Goal: Communication & Community: Answer question/provide support

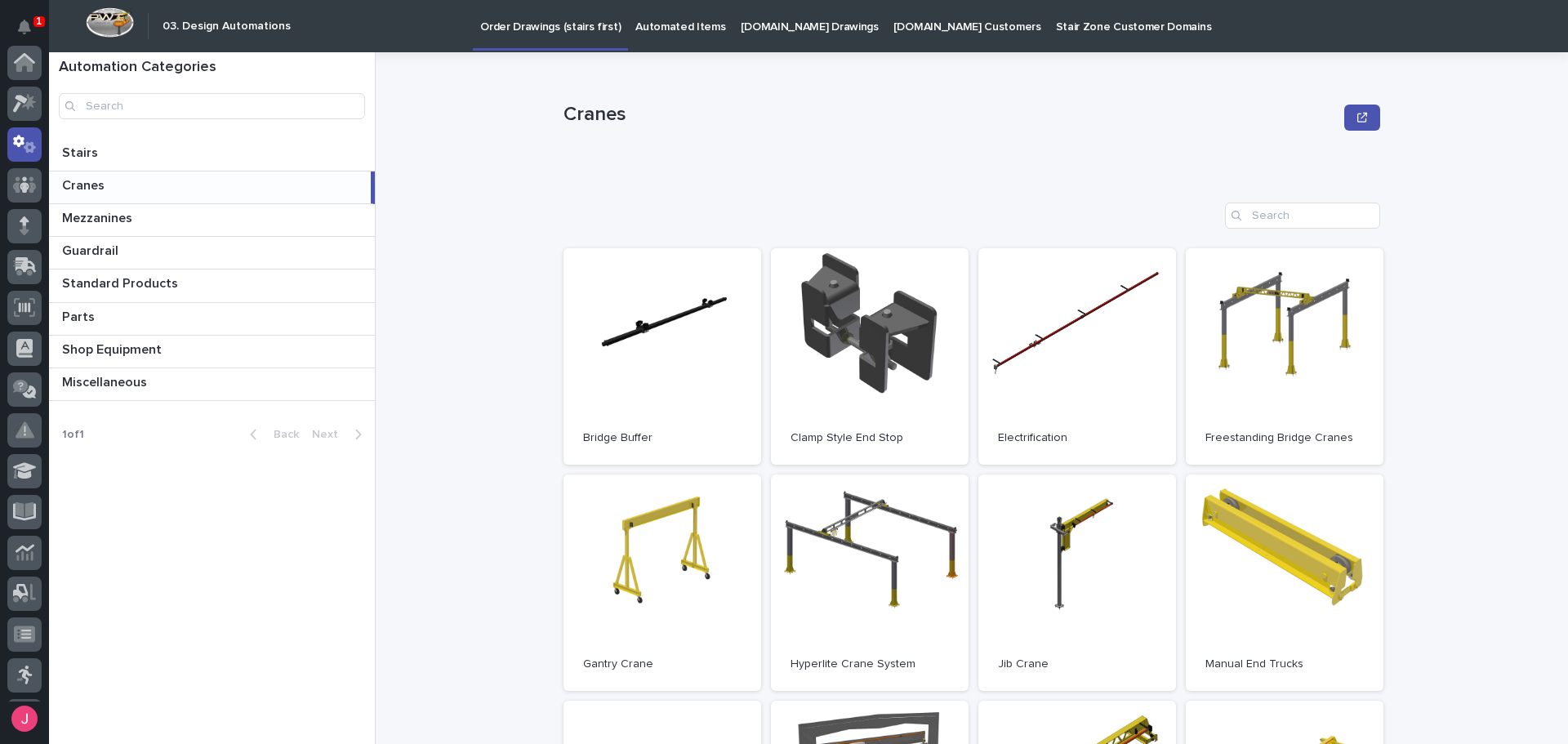
scroll to position [82, 0]
click at [25, 17] on button "Notifications" at bounding box center [24, 27] width 34 height 34
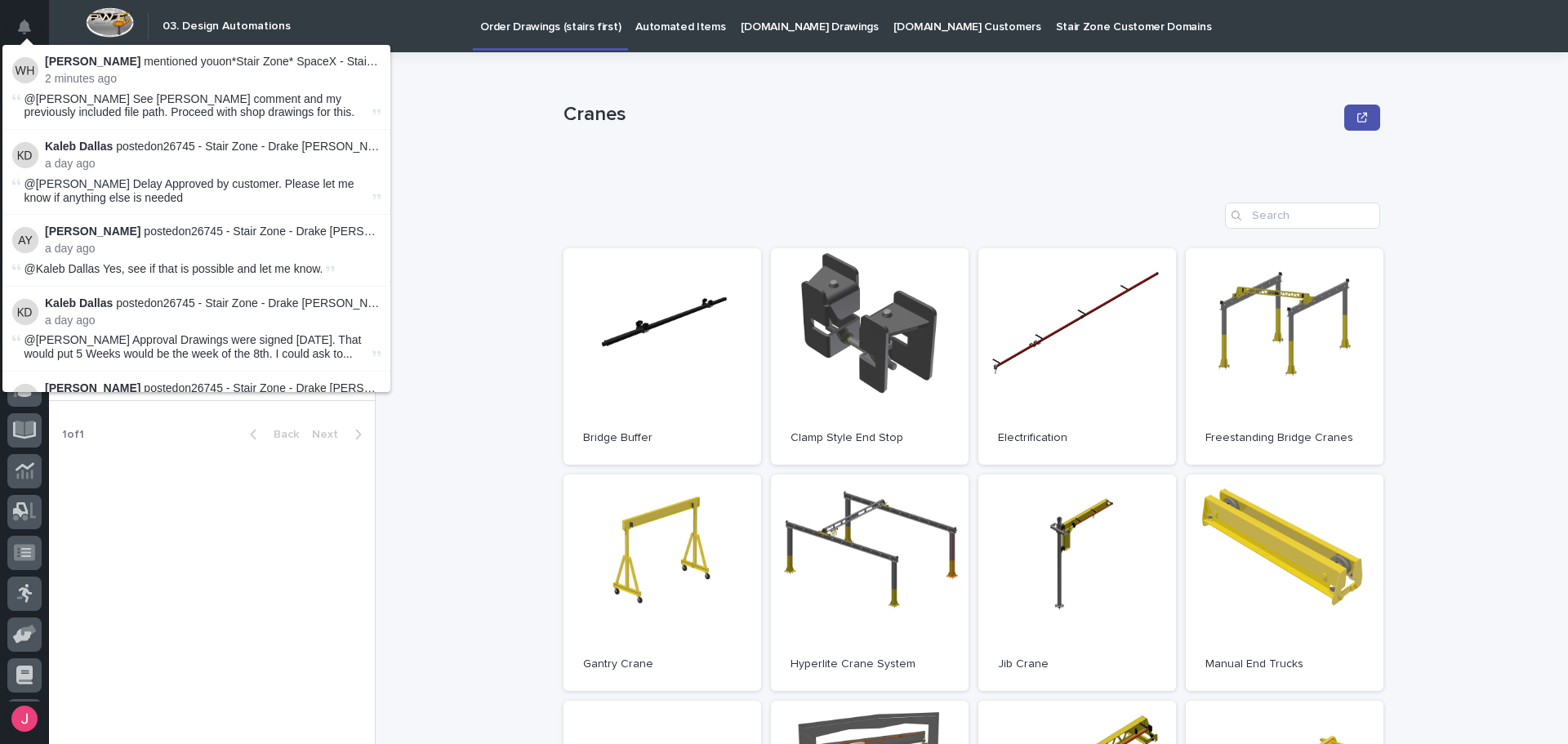
click at [285, 64] on p "Wynne Hochstetler mentioned you on *Stair Zone* SpaceX - Stair 2 :" at bounding box center [213, 61] width 335 height 14
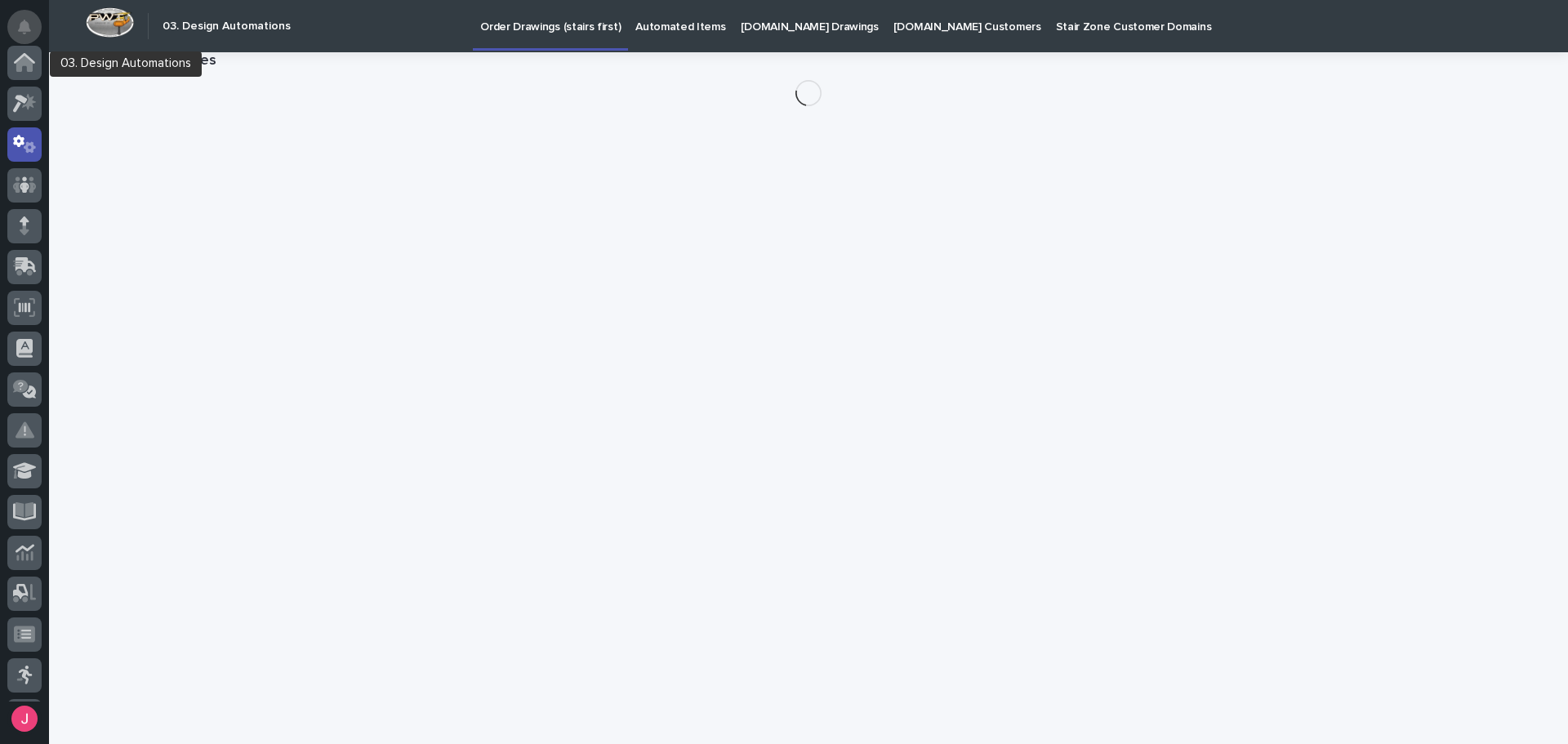
scroll to position [82, 0]
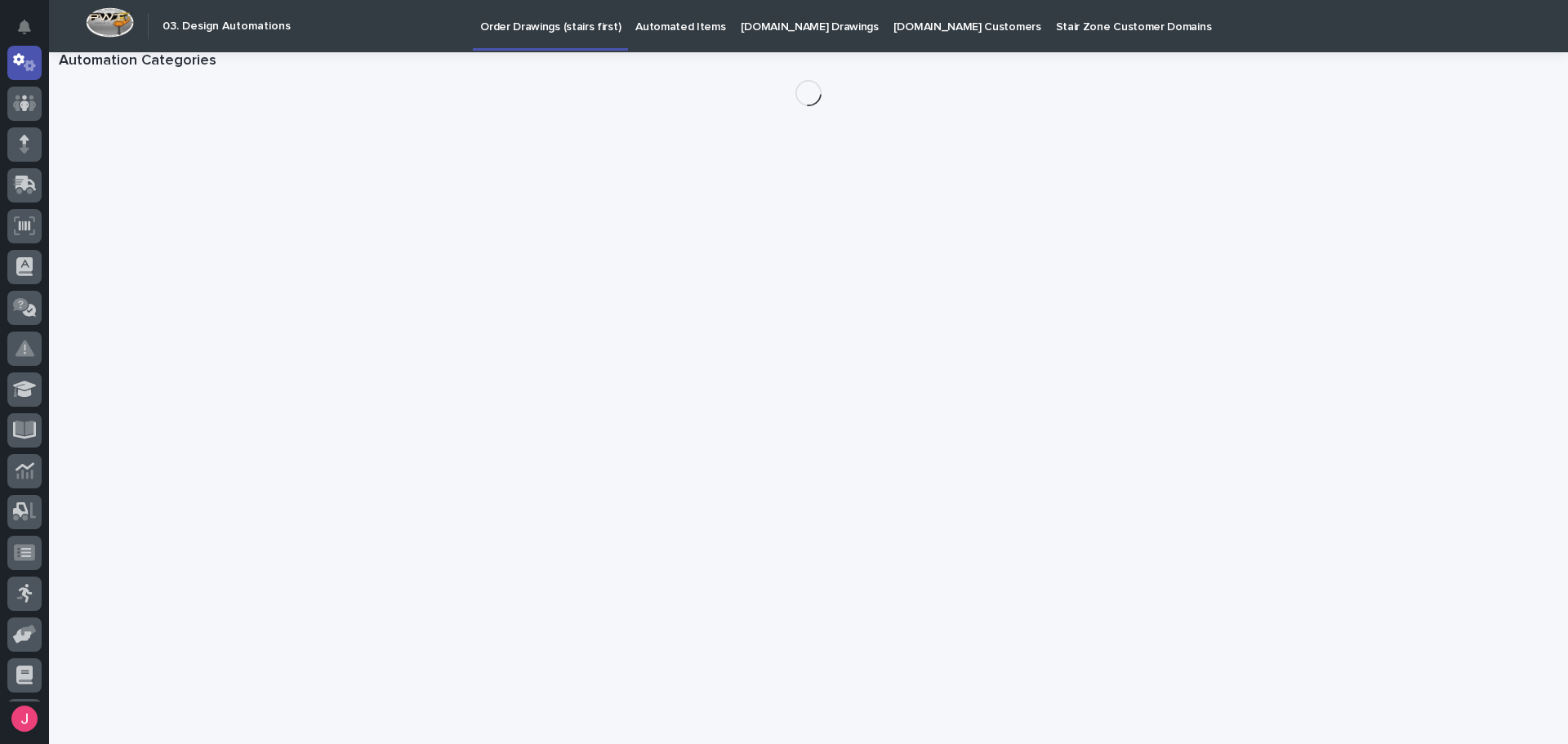
drag, startPoint x: 32, startPoint y: 28, endPoint x: 43, endPoint y: 29, distance: 11.0
click at [32, 27] on button "Notifications" at bounding box center [24, 27] width 34 height 34
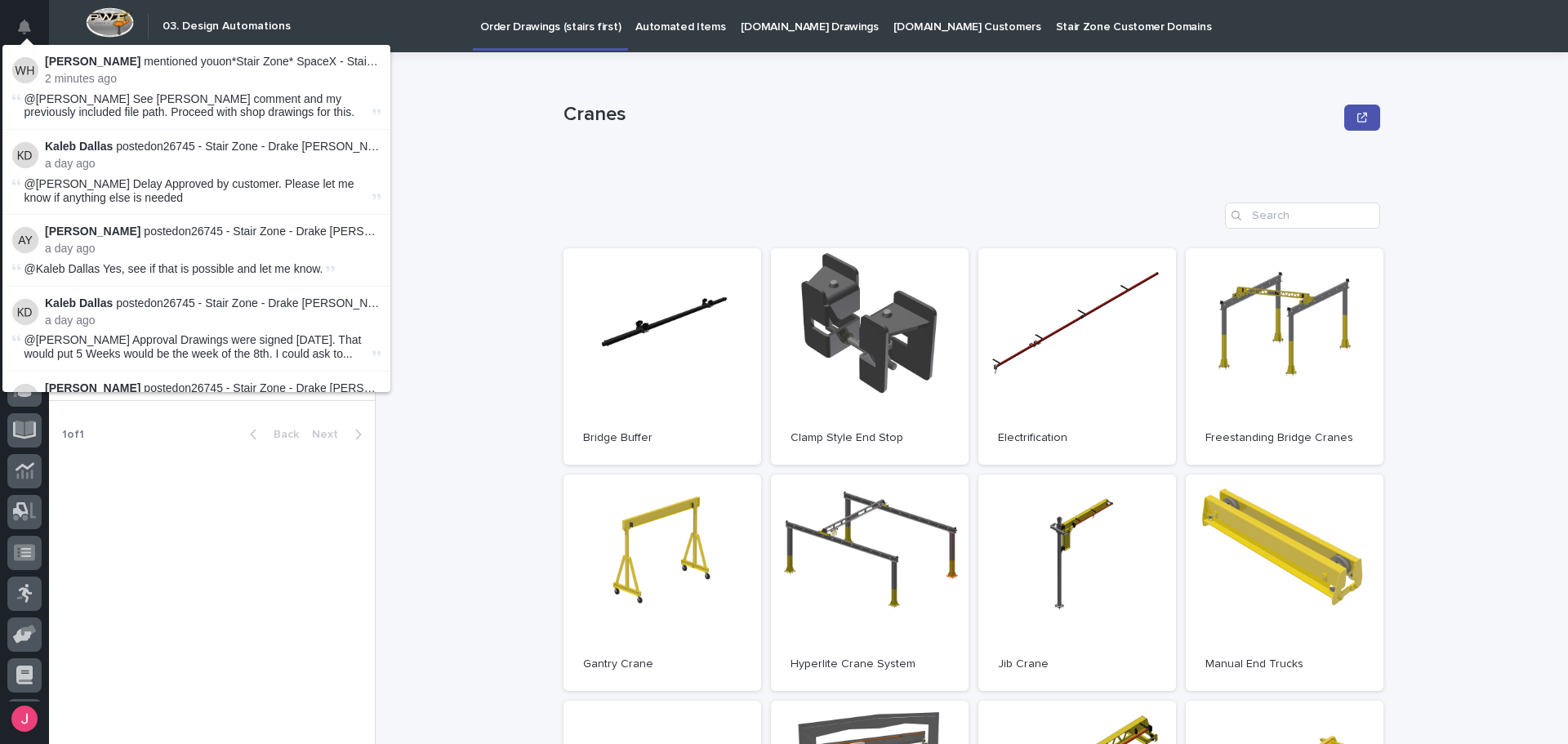
click at [314, 65] on p "Wynne Hochstetler mentioned you on *Stair Zone* SpaceX - Stair 2 :" at bounding box center [213, 61] width 335 height 14
drag, startPoint x: 172, startPoint y: 109, endPoint x: 229, endPoint y: 109, distance: 57.0
click at [229, 109] on span "@Josh Nakasone See Cole's comment and my previously included file path. Proceed…" at bounding box center [190, 105] width 331 height 27
click at [263, 110] on span "@[PERSON_NAME] See [PERSON_NAME] comment and my previously included file path. …" at bounding box center [190, 105] width 331 height 27
click at [24, 67] on img at bounding box center [25, 70] width 26 height 26
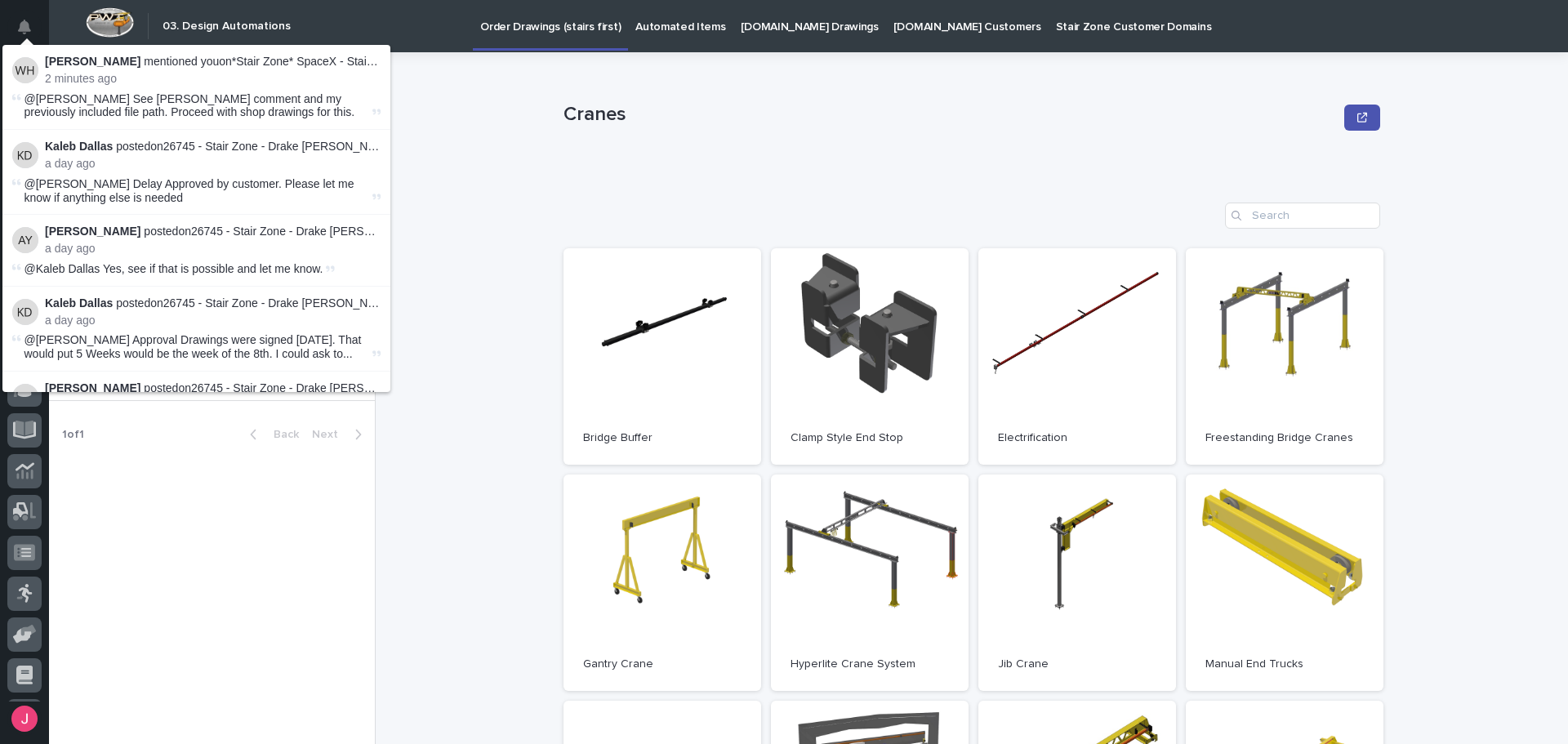
click at [313, 58] on p "Wynne Hochstetler mentioned you on *Stair Zone* SpaceX - Stair 2 :" at bounding box center [213, 61] width 335 height 14
click at [314, 58] on p "Wynne Hochstetler mentioned you on *Stair Zone* SpaceX - Stair 2 :" at bounding box center [213, 61] width 335 height 14
click at [418, 85] on div "Cranes Cranes Sorry, there was an error saving your record. Please try again. P…" at bounding box center [981, 398] width 1172 height 692
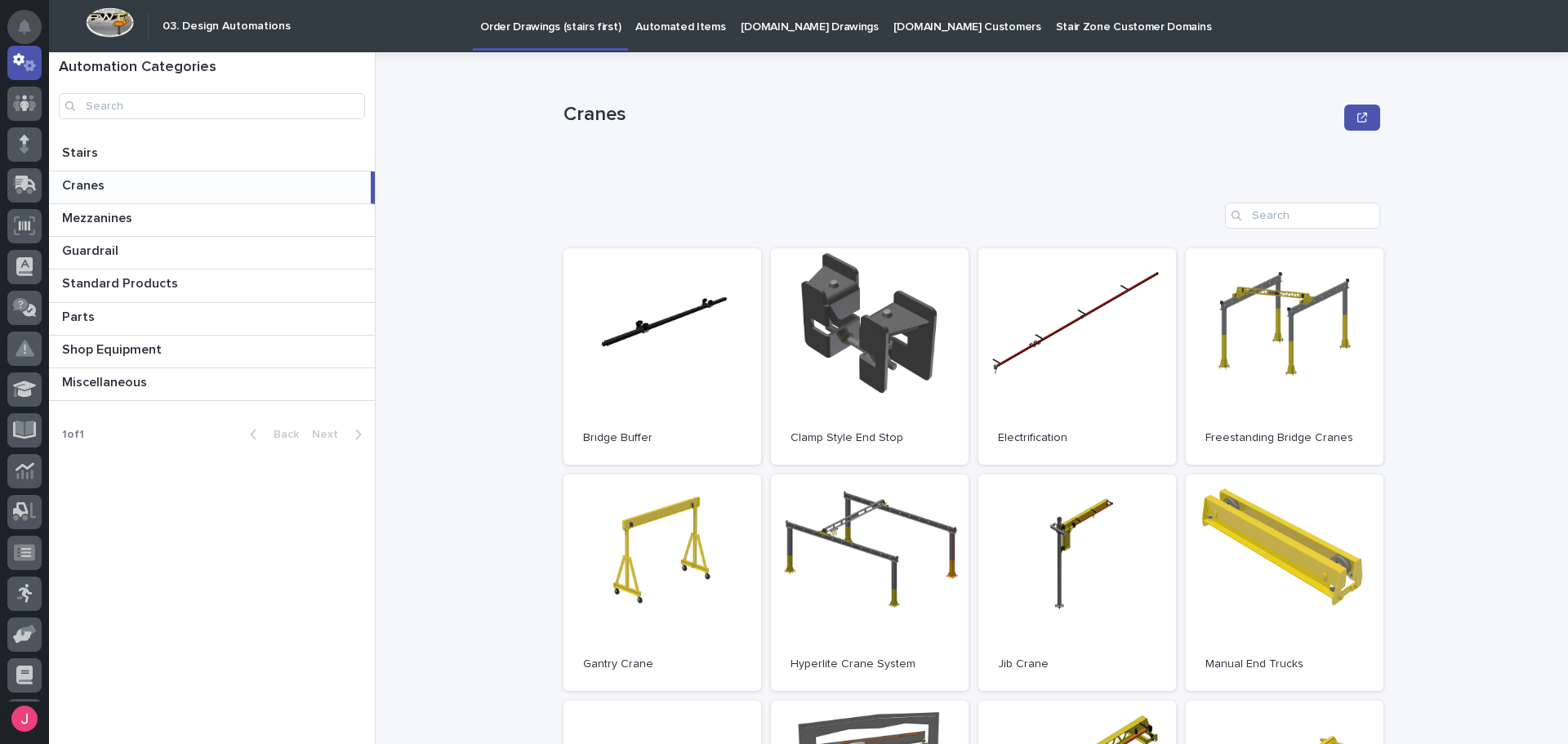
click at [13, 27] on button "Notifications" at bounding box center [24, 27] width 34 height 34
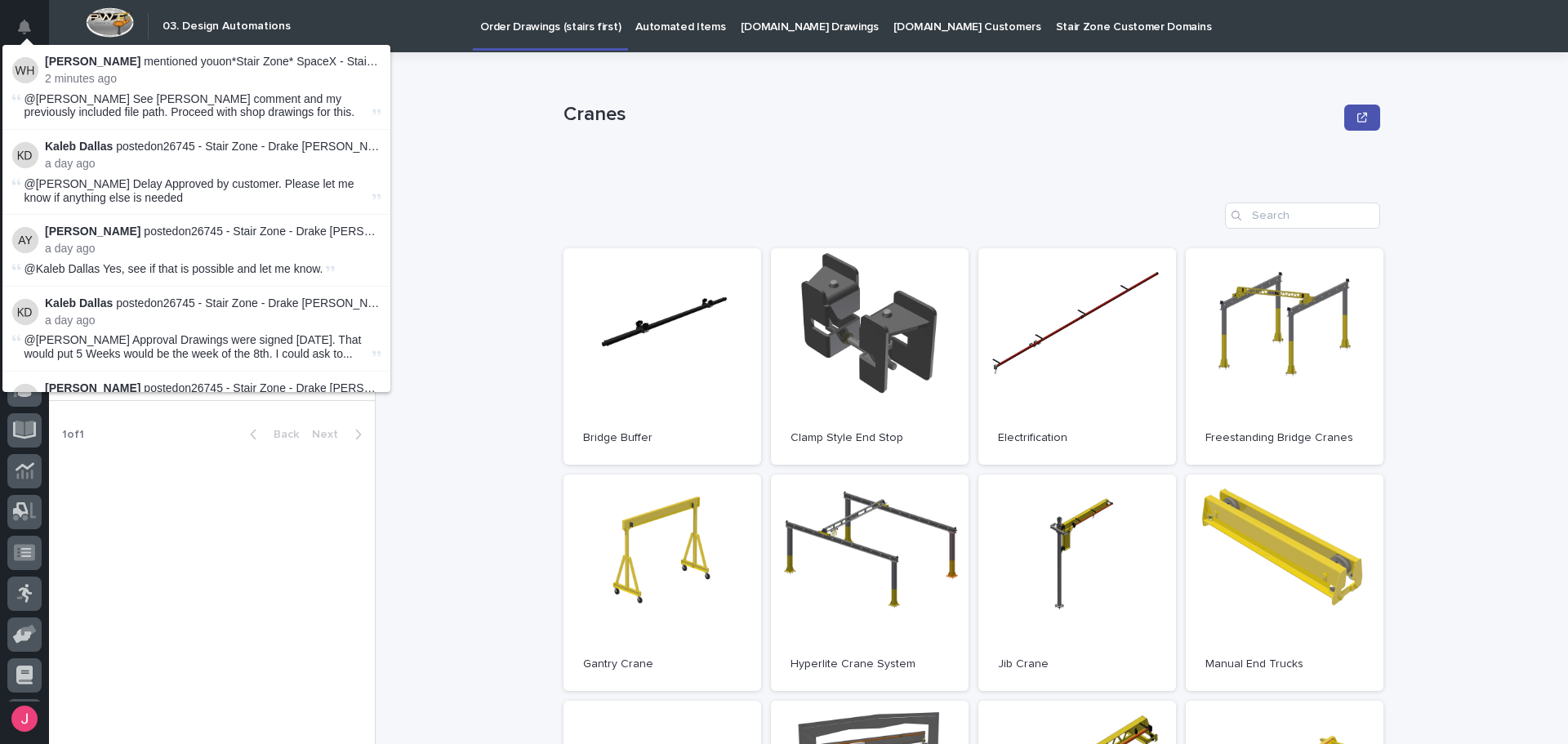
click at [283, 63] on p "Wynne Hochstetler mentioned you on *Stair Zone* SpaceX - Stair 2 :" at bounding box center [213, 61] width 335 height 14
click at [308, 64] on p "Wynne Hochstetler mentioned you on *Stair Zone* SpaceX - Stair 2 :" at bounding box center [213, 61] width 335 height 14
click at [429, 87] on div "Cranes Cranes Sorry, there was an error saving your record. Please try again. P…" at bounding box center [981, 398] width 1172 height 692
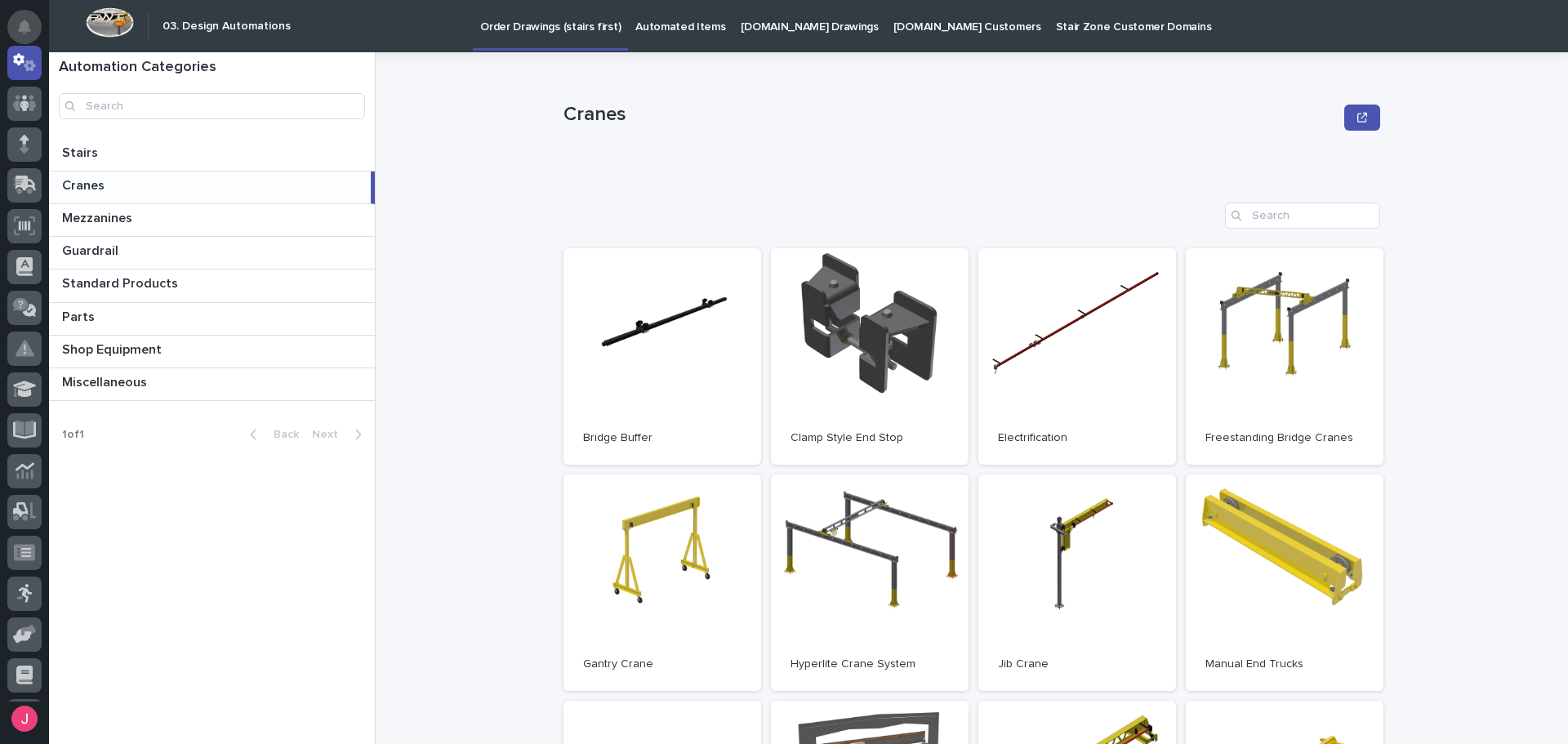
click at [22, 18] on button "Notifications" at bounding box center [24, 27] width 34 height 34
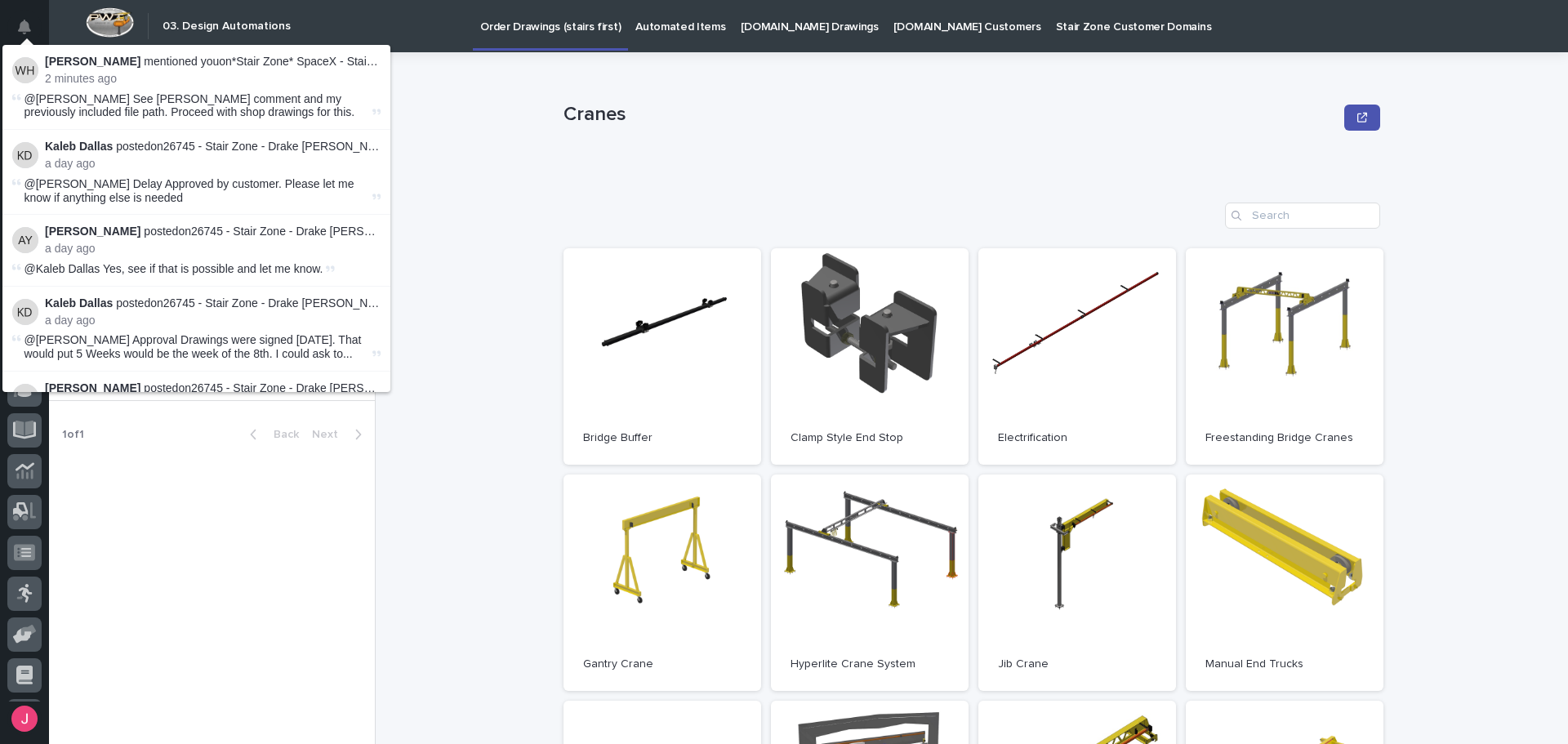
drag, startPoint x: 74, startPoint y: 63, endPoint x: 89, endPoint y: 63, distance: 15.0
click at [75, 63] on strong "[PERSON_NAME]" at bounding box center [93, 61] width 96 height 13
click at [89, 63] on strong "[PERSON_NAME]" at bounding box center [93, 61] width 96 height 13
click at [267, 67] on p "Wynne Hochstetler mentioned you on *Stair Zone* SpaceX - Stair 2 :" at bounding box center [213, 61] width 335 height 14
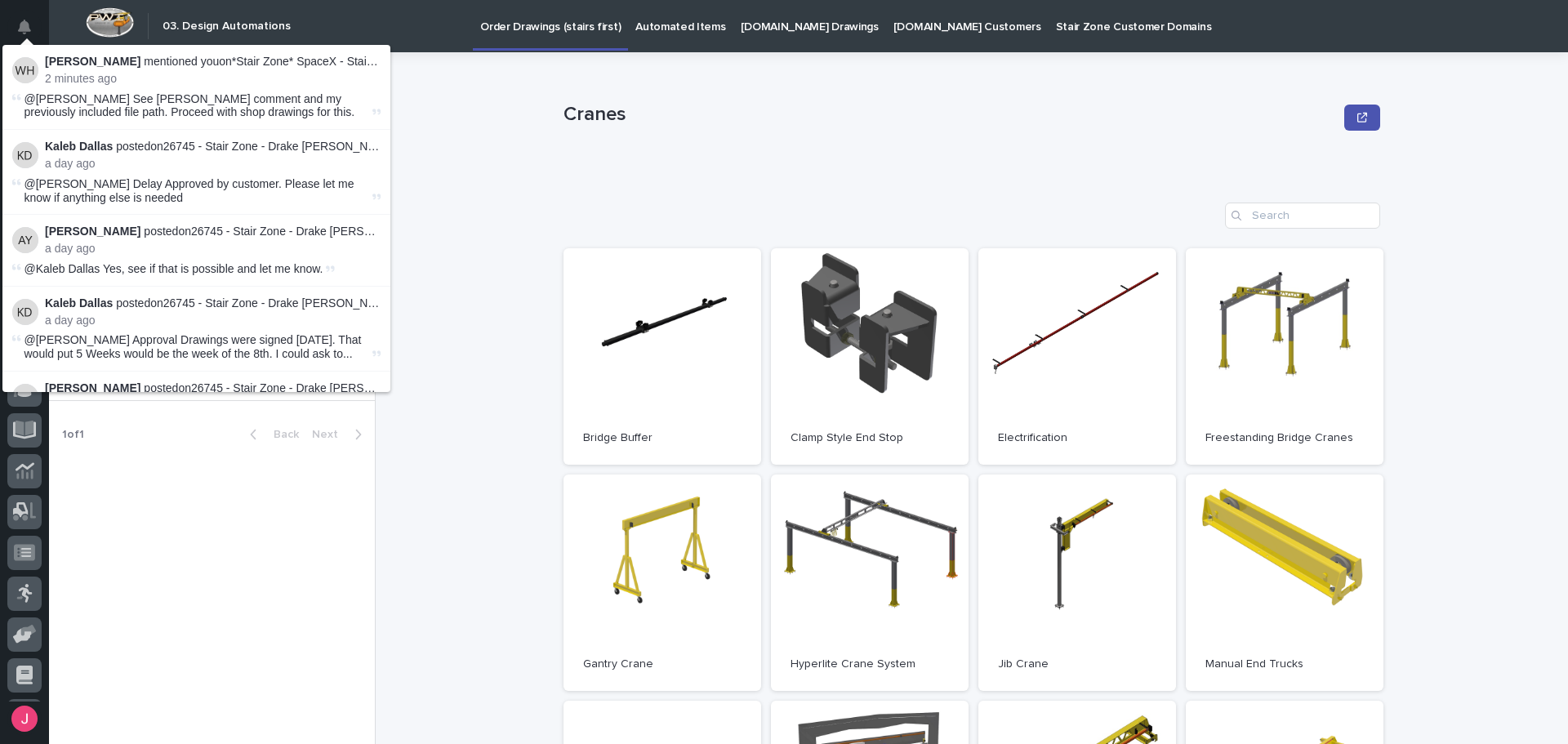
click at [504, 109] on div "Cranes Cranes Sorry, there was an error saving your record. Please try again. P…" at bounding box center [981, 398] width 1172 height 692
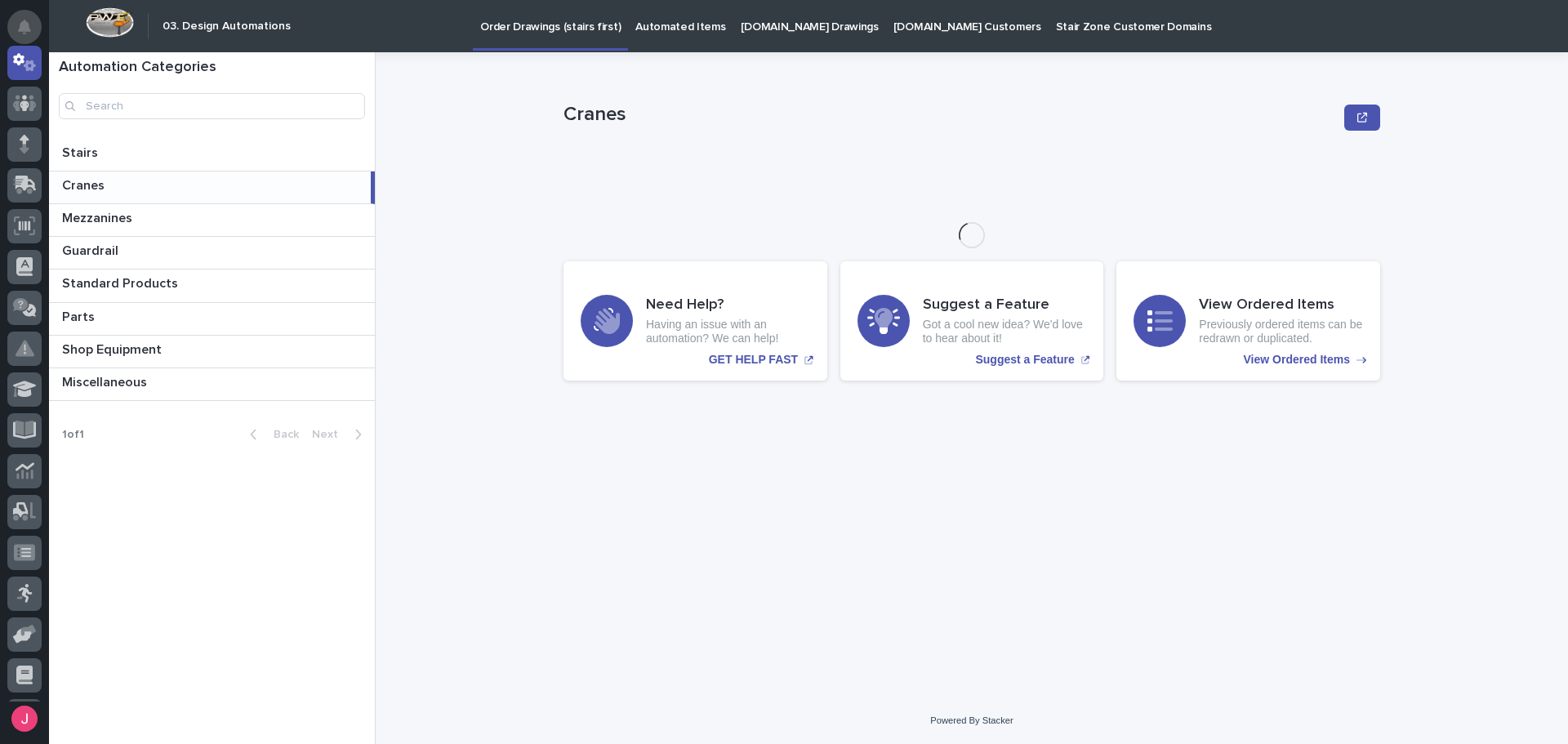
click at [21, 26] on icon "Notifications" at bounding box center [25, 27] width 13 height 15
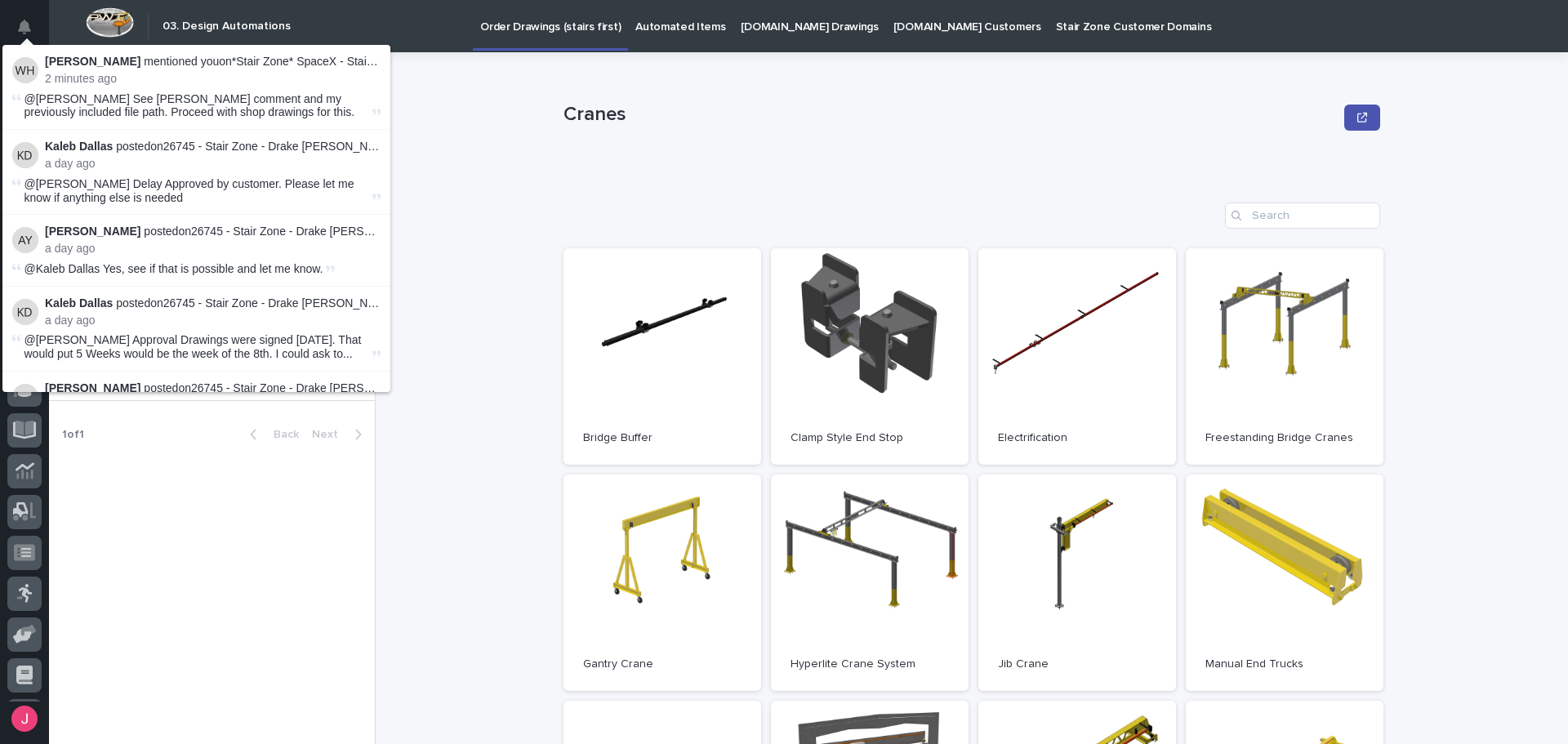
click at [340, 59] on p "Wynne Hochstetler mentioned you on *Stair Zone* SpaceX - Stair 2 :" at bounding box center [213, 61] width 335 height 14
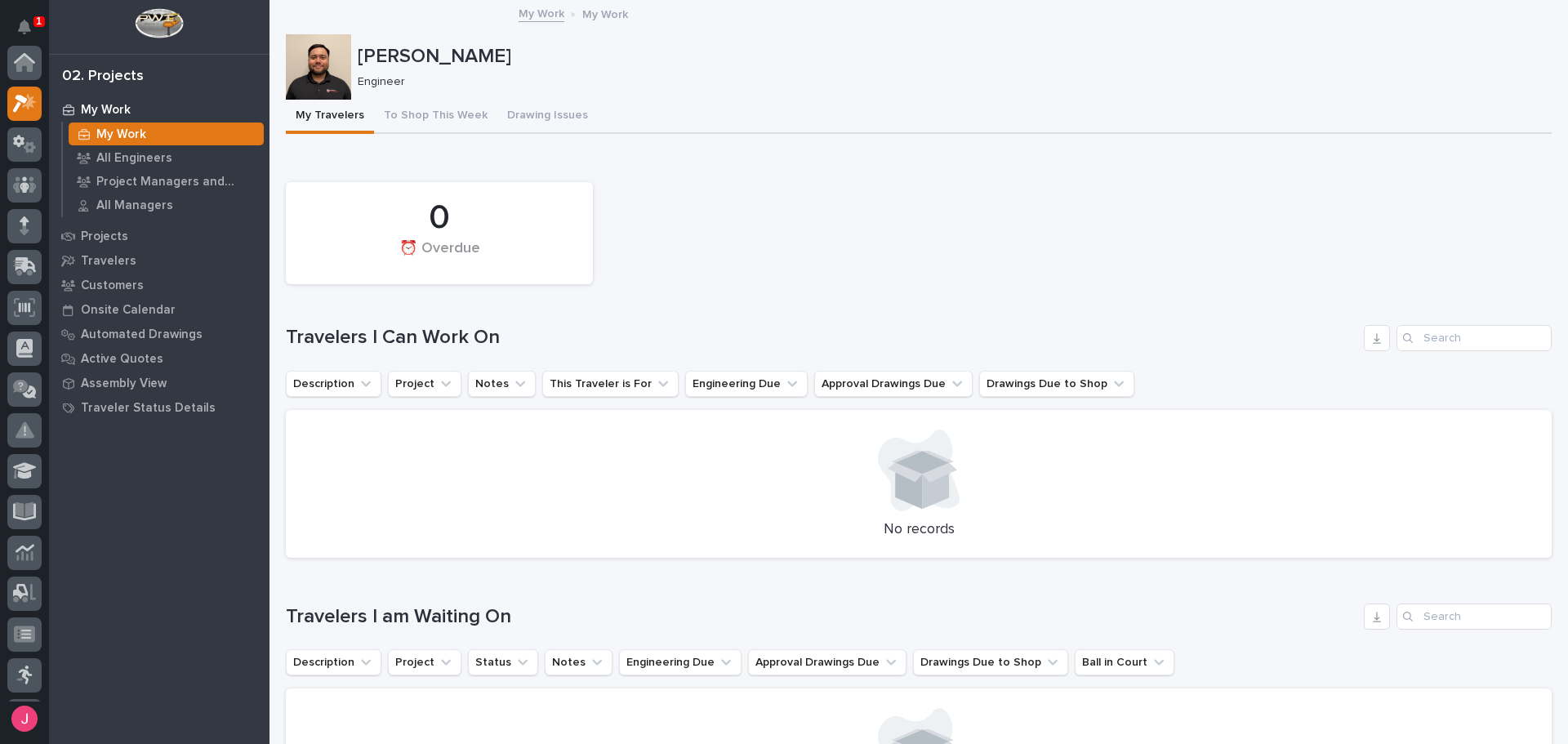
scroll to position [41, 0]
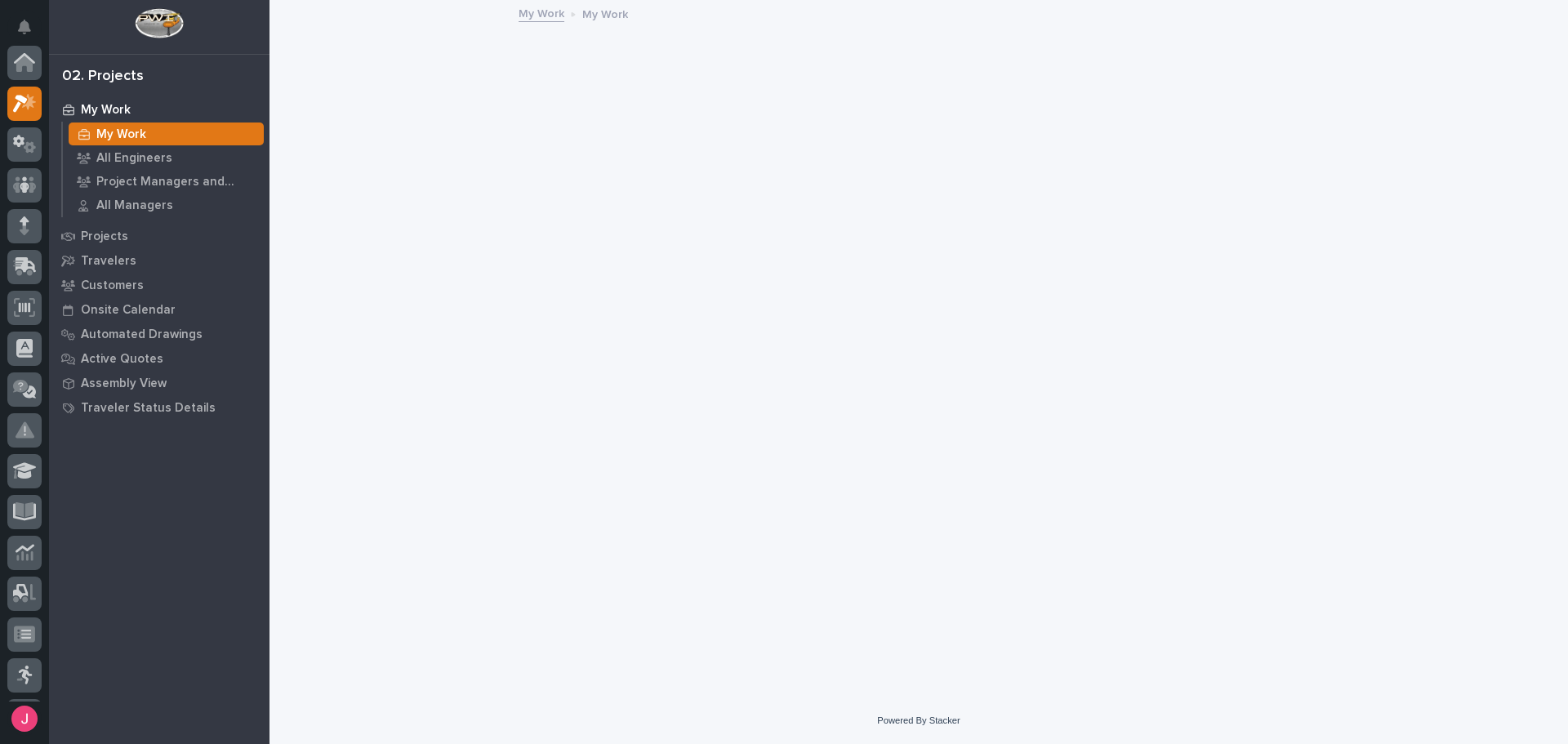
scroll to position [41, 0]
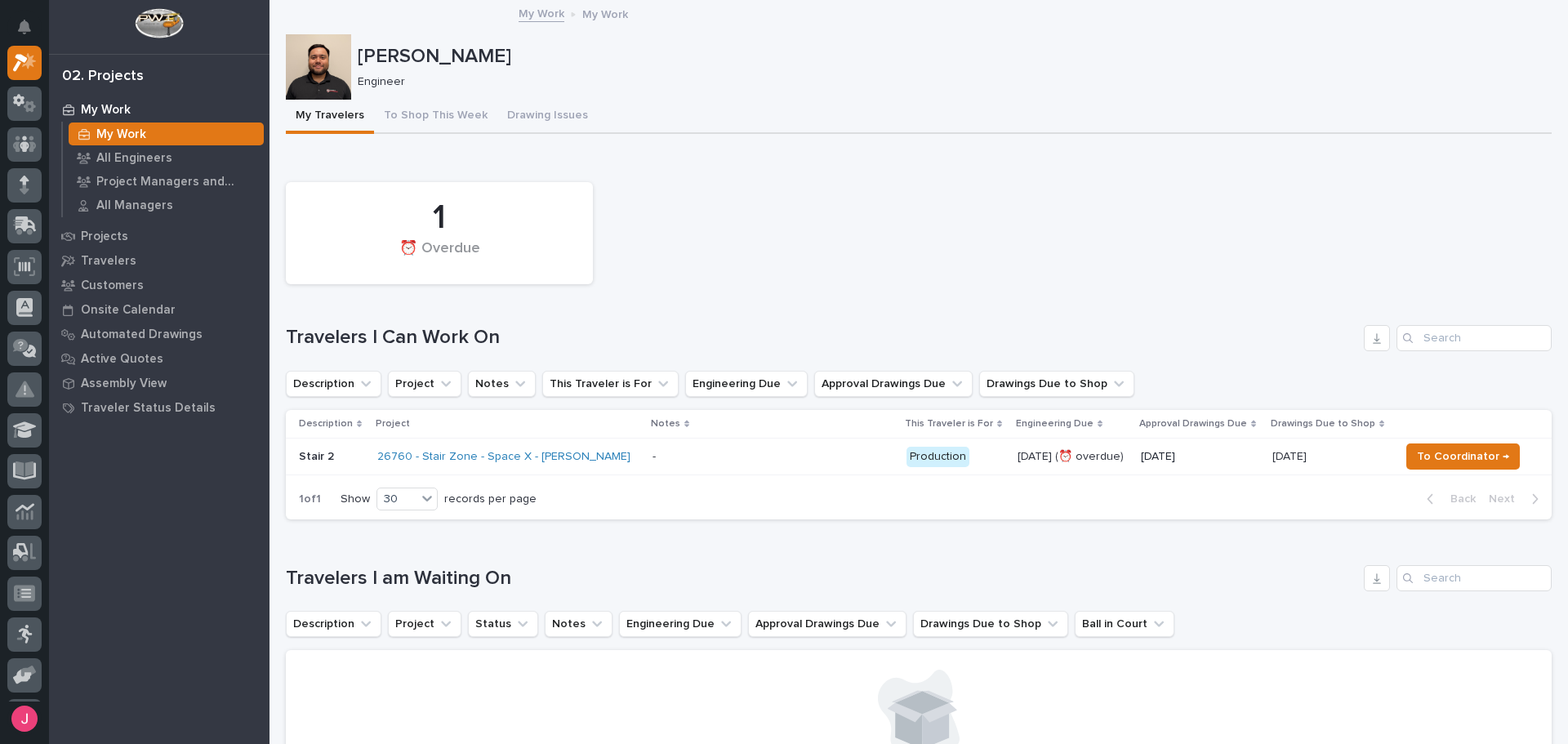
click at [723, 457] on p at bounding box center [773, 457] width 241 height 14
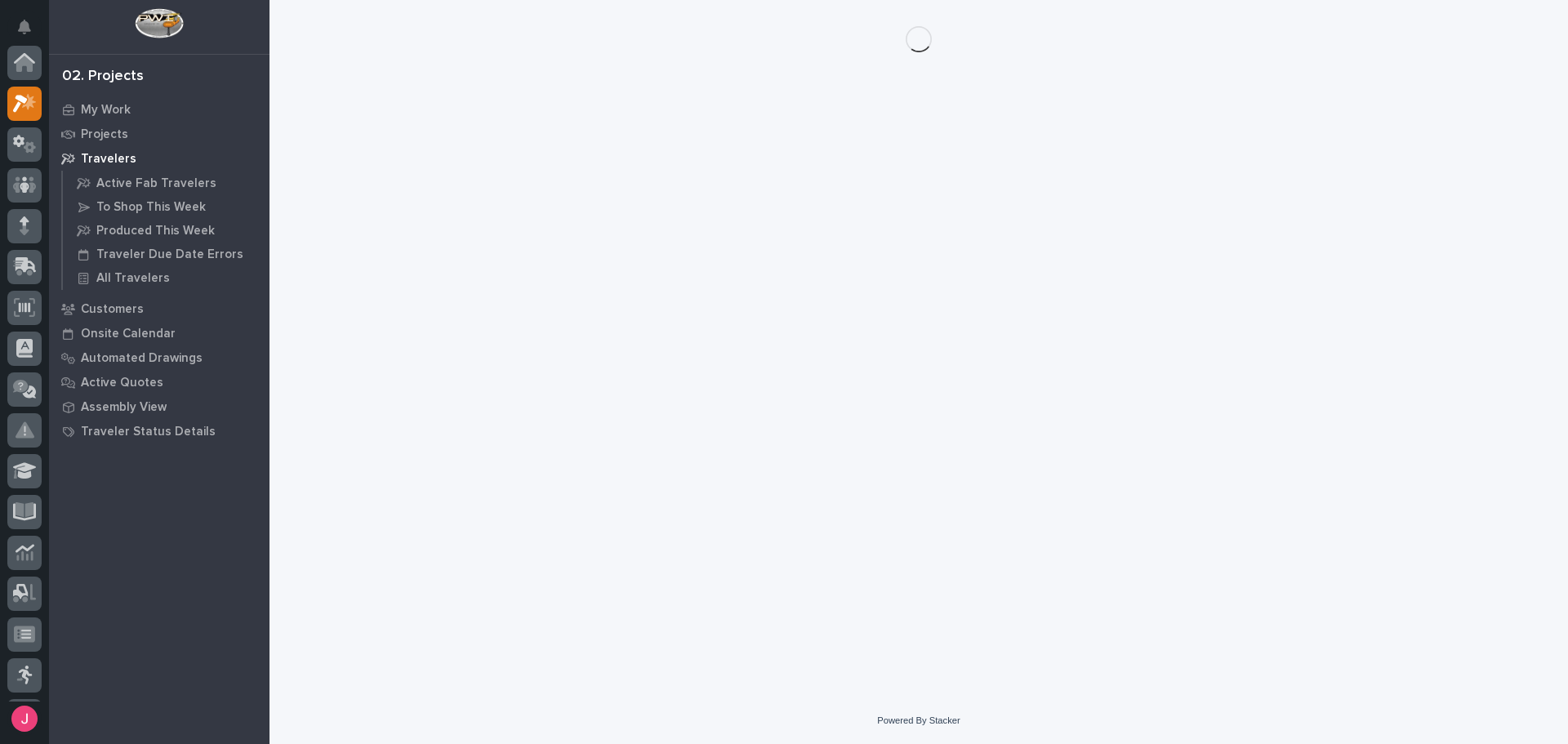
scroll to position [41, 0]
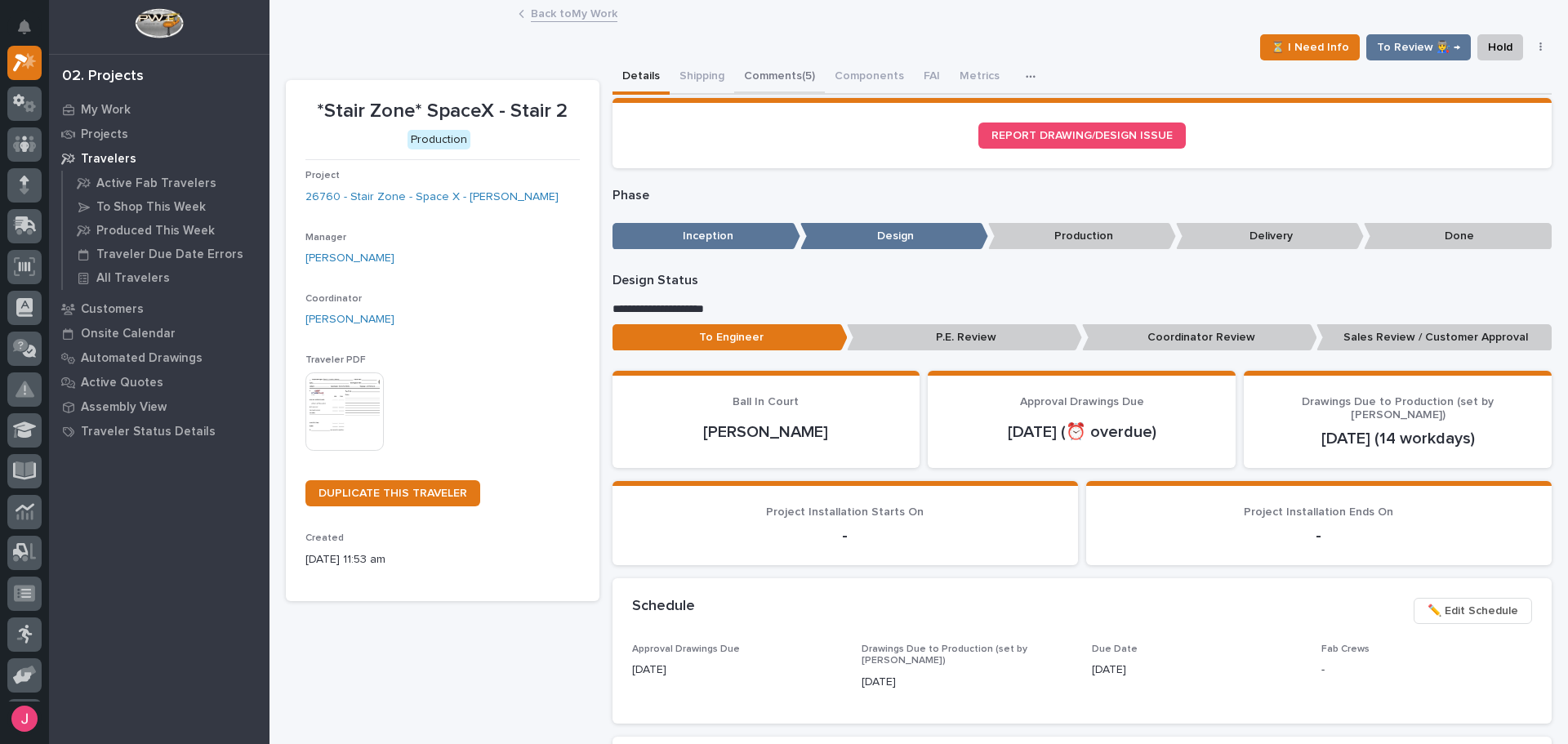
click at [779, 69] on button "Comments (5)" at bounding box center [779, 77] width 90 height 34
